Goal: Information Seeking & Learning: Check status

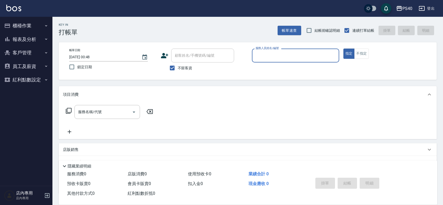
click at [31, 41] on button "報表及分析" at bounding box center [26, 40] width 48 height 14
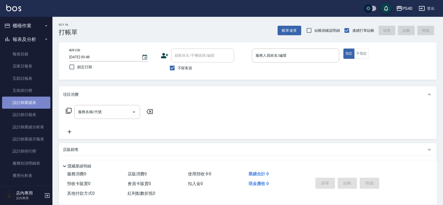
click at [35, 108] on link "設計師業績表" at bounding box center [26, 102] width 48 height 12
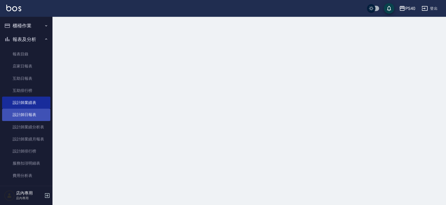
click at [32, 112] on link "設計師日報表" at bounding box center [26, 115] width 48 height 12
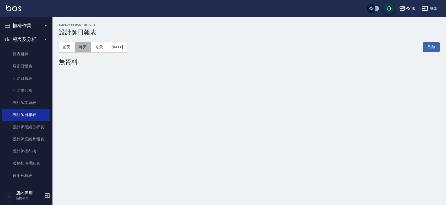
click at [83, 49] on button "昨天" at bounding box center [83, 47] width 16 height 10
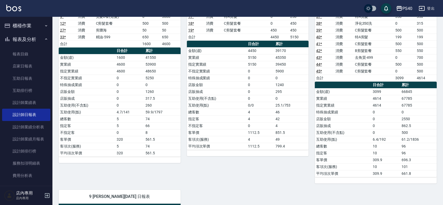
scroll to position [375, 0]
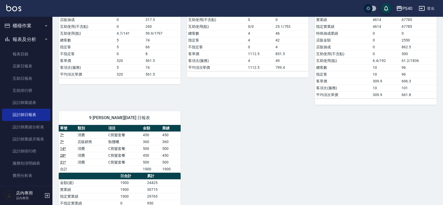
click at [28, 67] on link "店家日報表" at bounding box center [26, 66] width 48 height 12
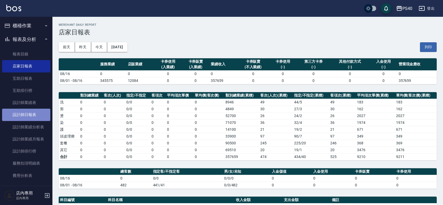
click at [30, 113] on link "設計師日報表" at bounding box center [26, 115] width 48 height 12
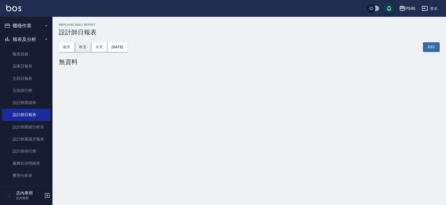
click at [85, 50] on button "昨天" at bounding box center [83, 47] width 16 height 10
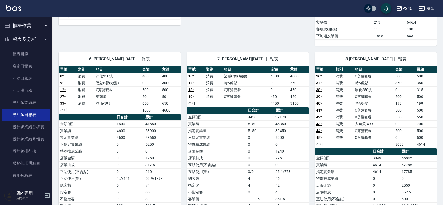
scroll to position [170, 0]
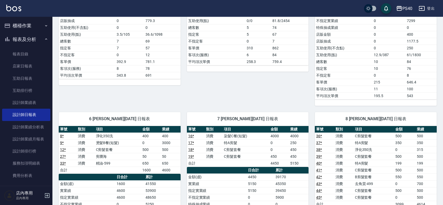
click at [13, 7] on img at bounding box center [13, 8] width 15 height 7
